Goal: Use online tool/utility: Utilize a website feature to perform a specific function

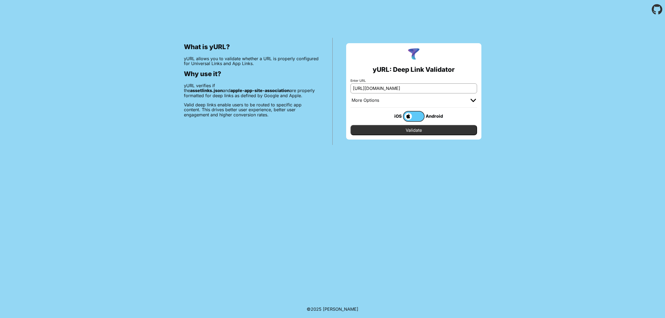
scroll to position [0, 15]
type input "[URL][DOMAIN_NAME]"
click at [440, 129] on input "Validate" at bounding box center [413, 130] width 127 height 10
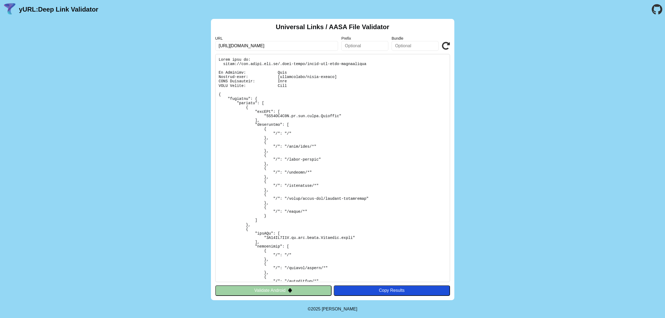
click at [267, 288] on button "Validate Android" at bounding box center [273, 291] width 116 height 10
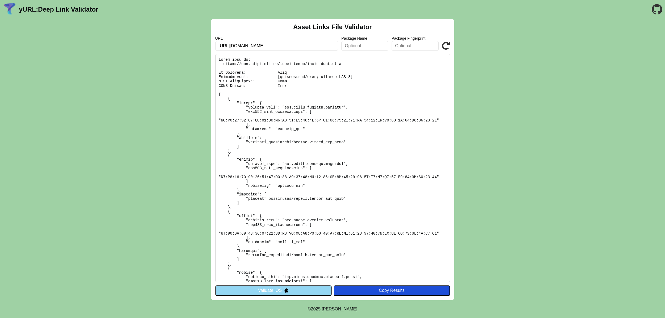
click at [315, 290] on button "Validate iOS" at bounding box center [273, 291] width 116 height 10
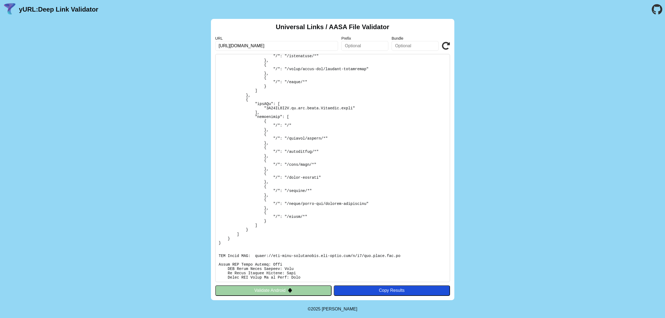
scroll to position [201, 0]
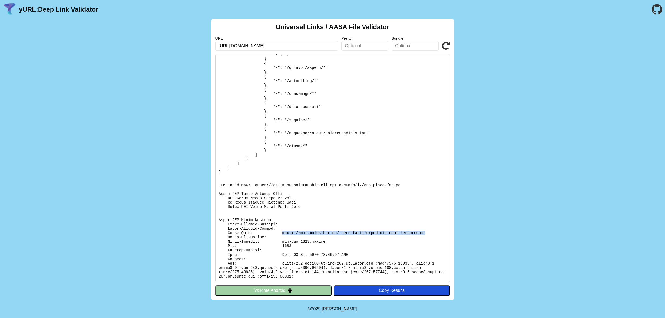
drag, startPoint x: 283, startPoint y: 233, endPoint x: 425, endPoint y: 232, distance: 142.5
click at [425, 232] on pre at bounding box center [332, 168] width 235 height 228
copy pre "[URL][DOMAIN_NAME]"
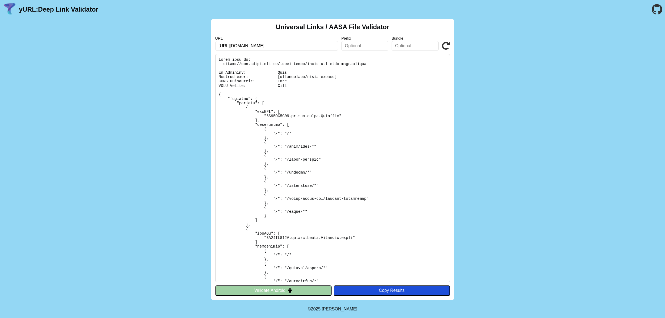
click at [271, 116] on pre at bounding box center [332, 168] width 235 height 228
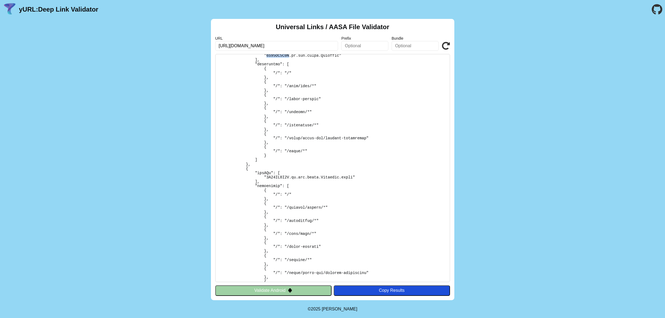
scroll to position [61, 0]
